Goal: Find specific fact: Find specific fact

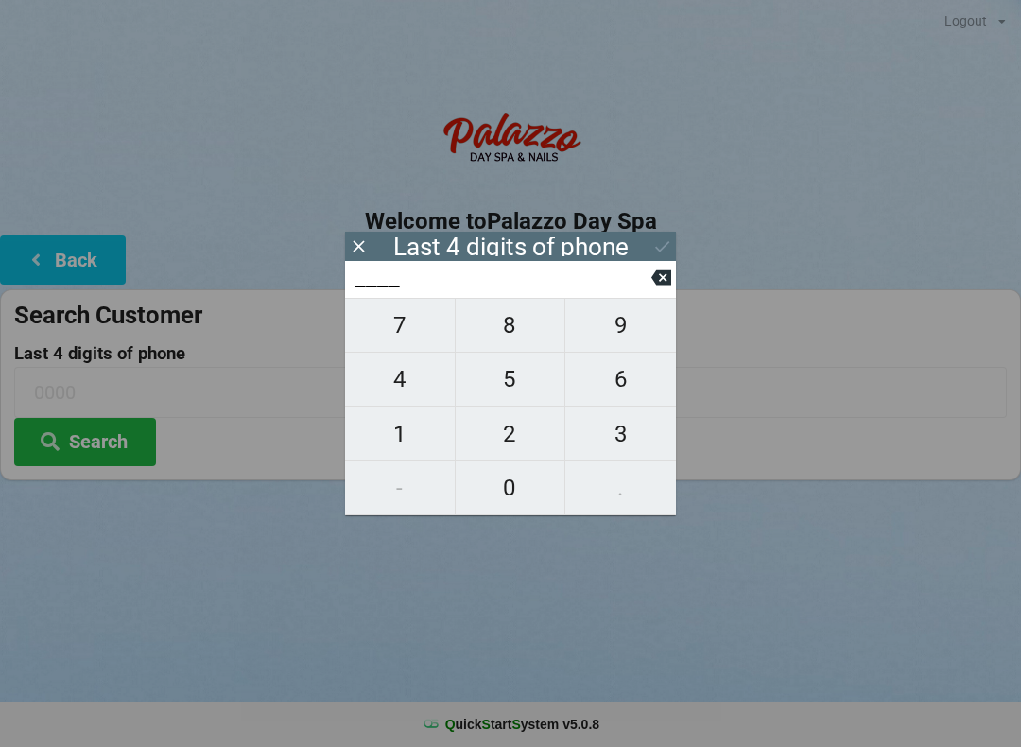
click at [509, 394] on span "5" at bounding box center [511, 379] width 110 height 40
type input "5___"
click at [509, 386] on span "5" at bounding box center [511, 379] width 110 height 40
type input "55__"
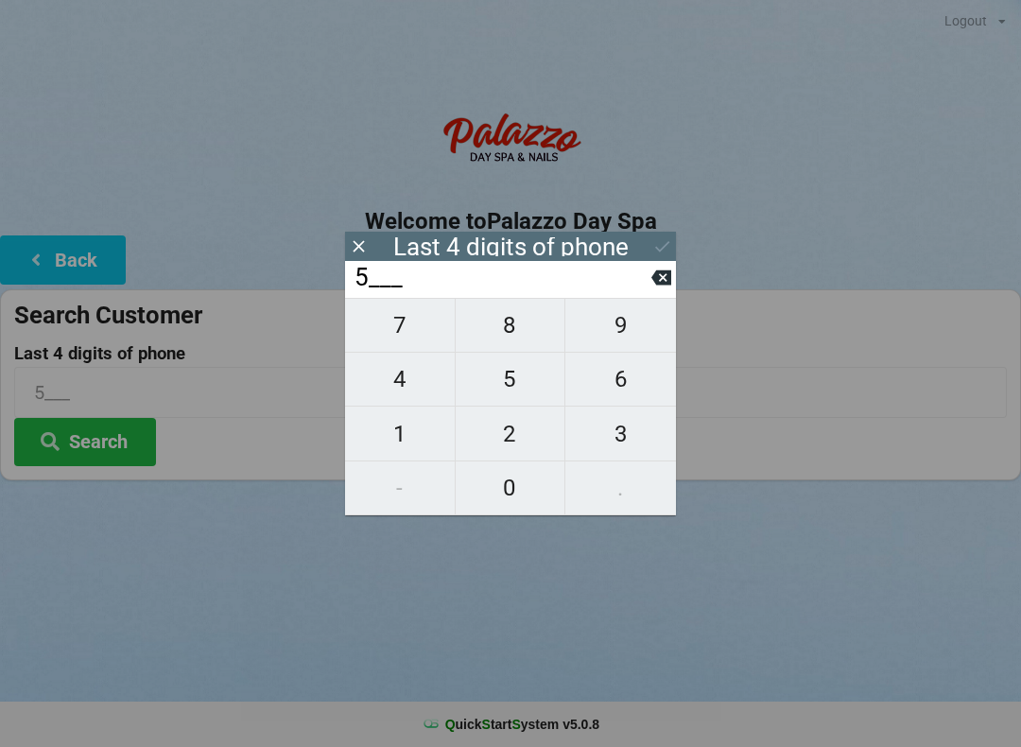
type input "55__"
click at [391, 327] on span "7" at bounding box center [400, 325] width 110 height 40
type input "557_"
click at [511, 333] on span "8" at bounding box center [511, 325] width 110 height 40
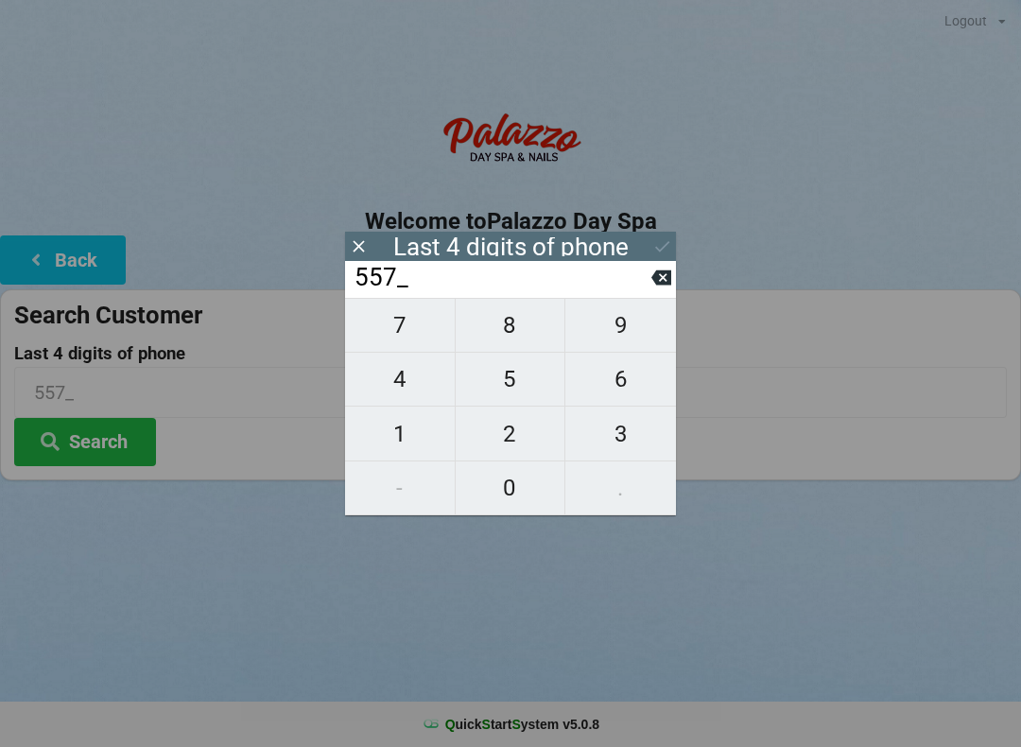
type input "5578"
click at [102, 438] on button "Search" at bounding box center [85, 442] width 142 height 48
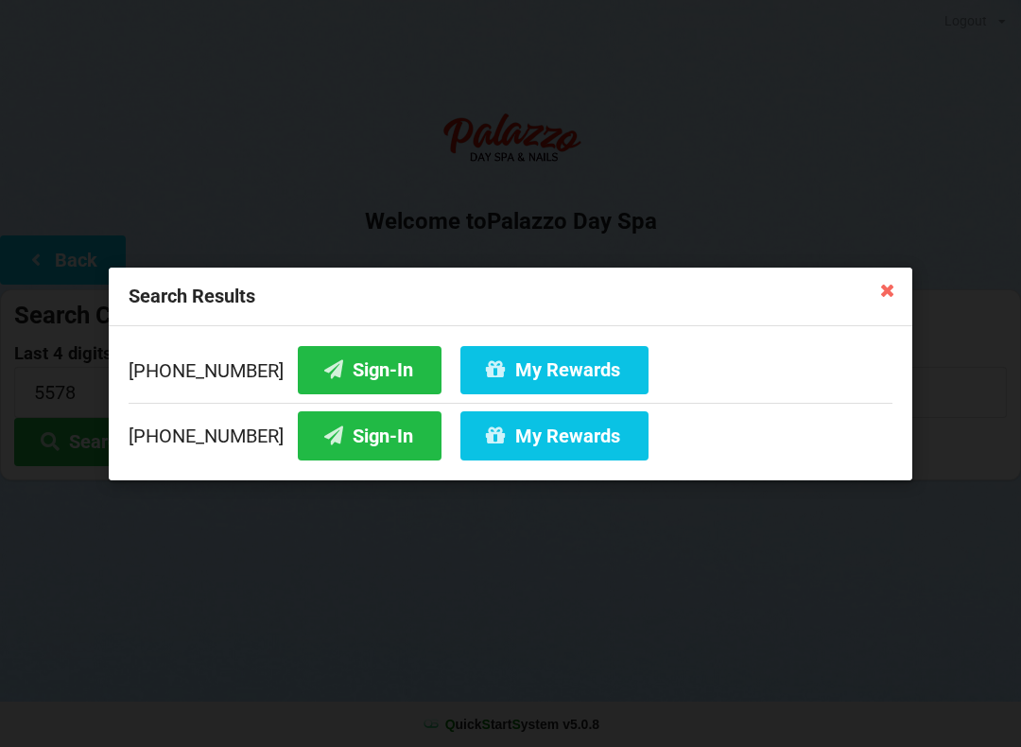
click at [501, 372] on button "My Rewards" at bounding box center [554, 369] width 188 height 48
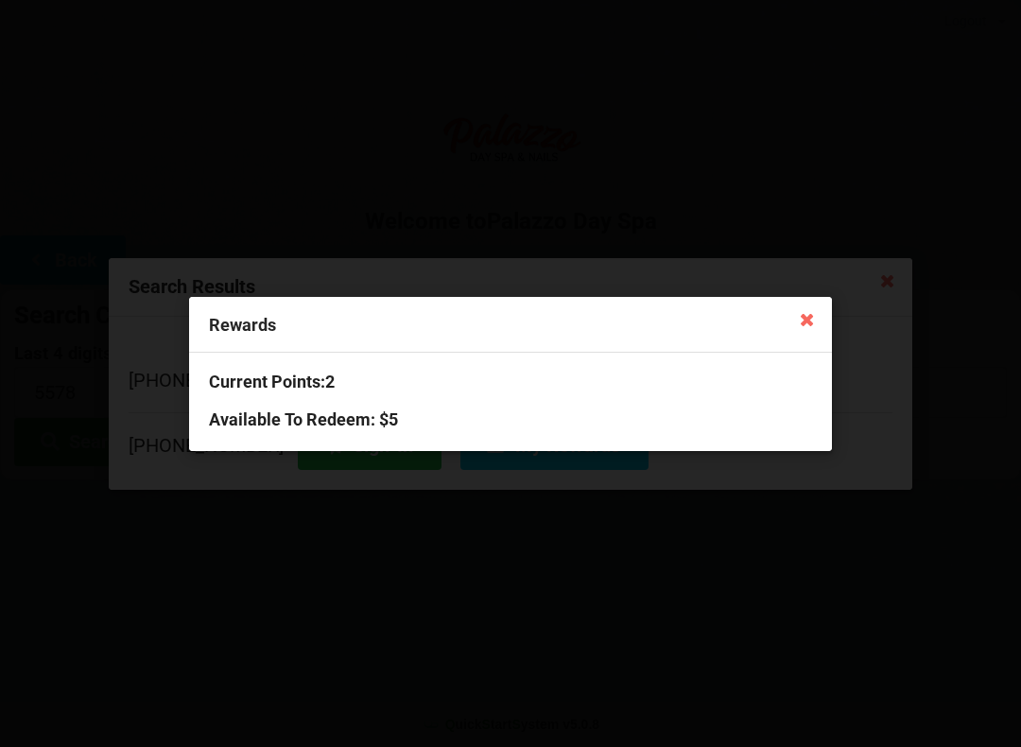
click at [796, 319] on icon at bounding box center [807, 318] width 30 height 30
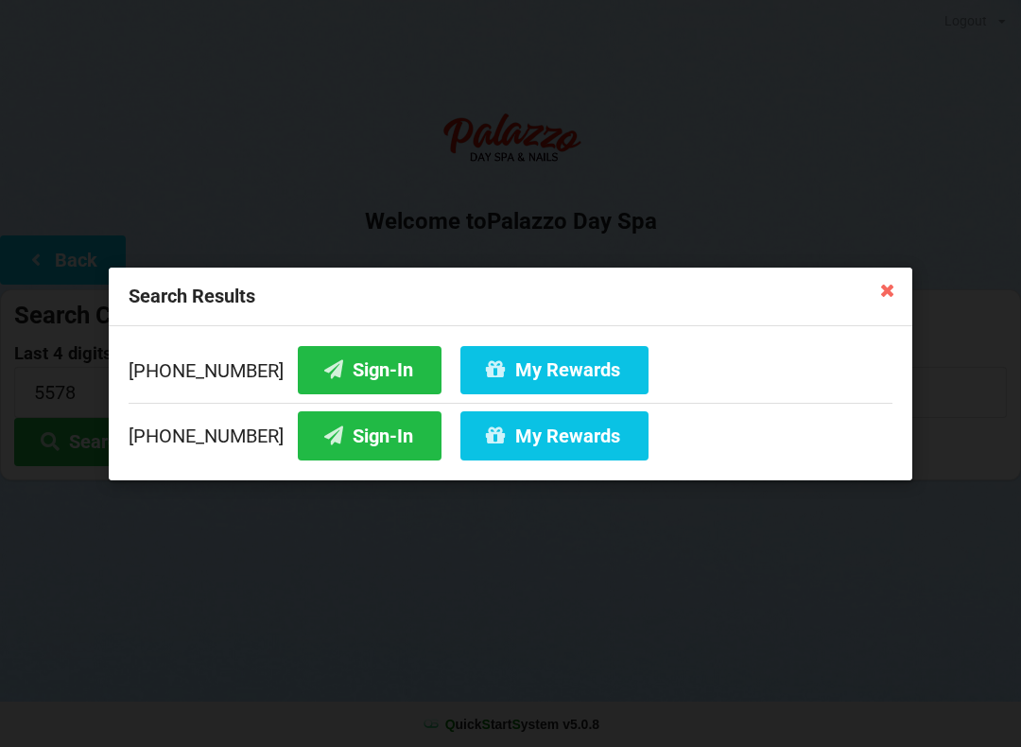
click at [332, 363] on button "Sign-In" at bounding box center [370, 369] width 144 height 48
